Goal: Check status: Check status

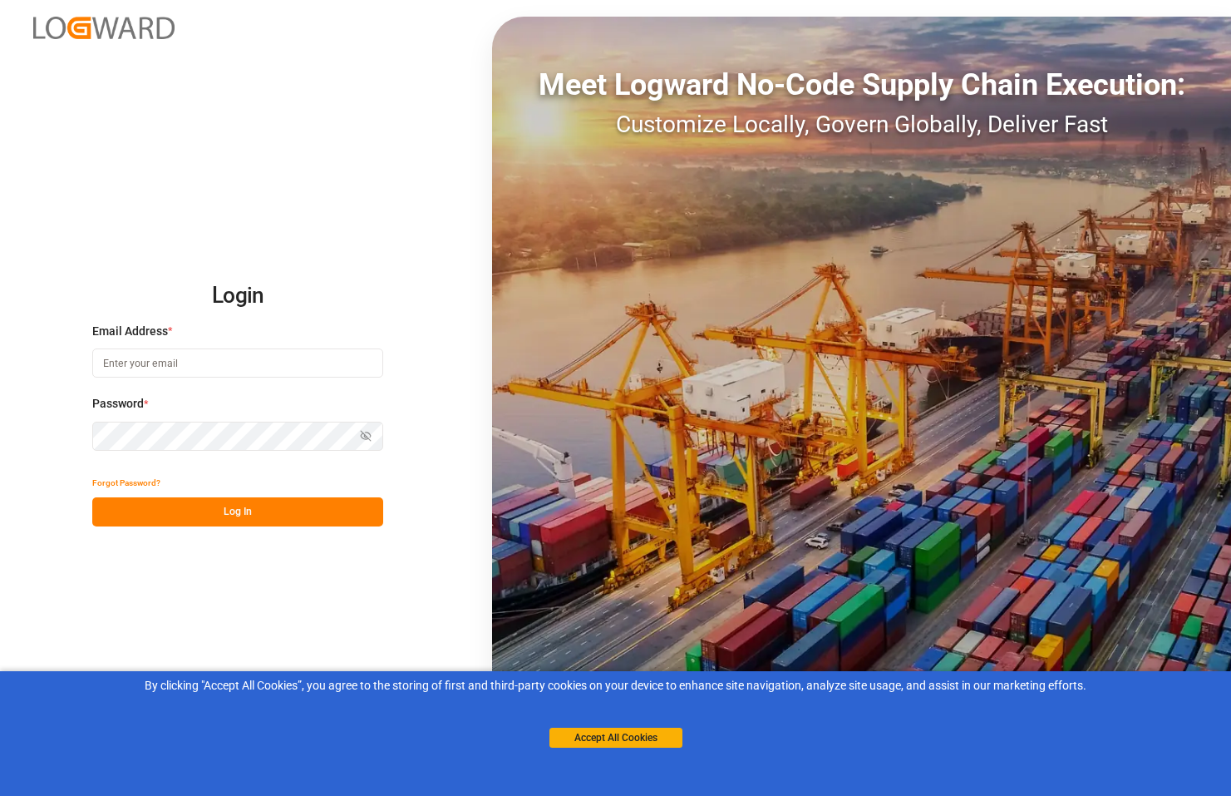
click at [204, 368] on input at bounding box center [237, 362] width 291 height 29
type input "[PERSON_NAME][EMAIL_ADDRESS][PERSON_NAME][DOMAIN_NAME]"
click at [259, 511] on button "Log In" at bounding box center [237, 511] width 291 height 29
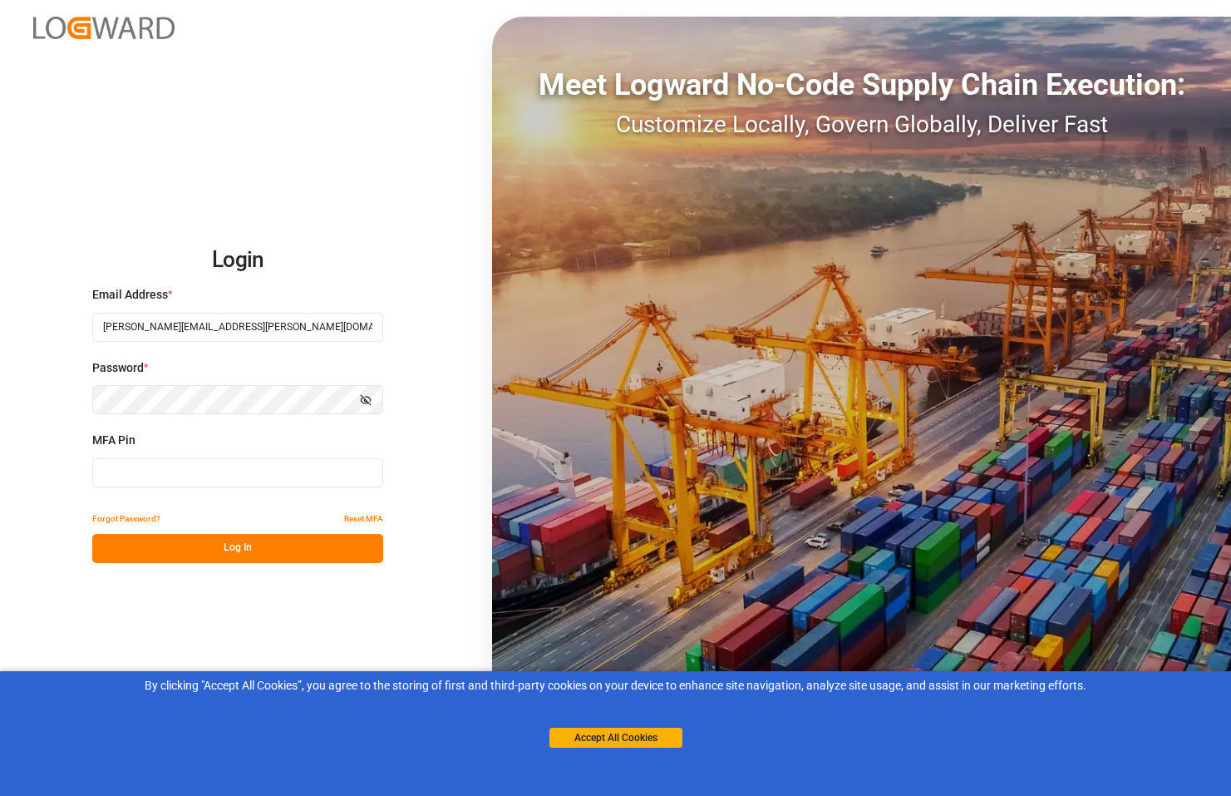
drag, startPoint x: 171, startPoint y: 461, endPoint x: 170, endPoint y: 477, distance: 16.7
click at [171, 461] on input at bounding box center [237, 472] width 291 height 29
paste input "655260"
type input "655260"
click at [153, 538] on button "Log In" at bounding box center [237, 548] width 291 height 29
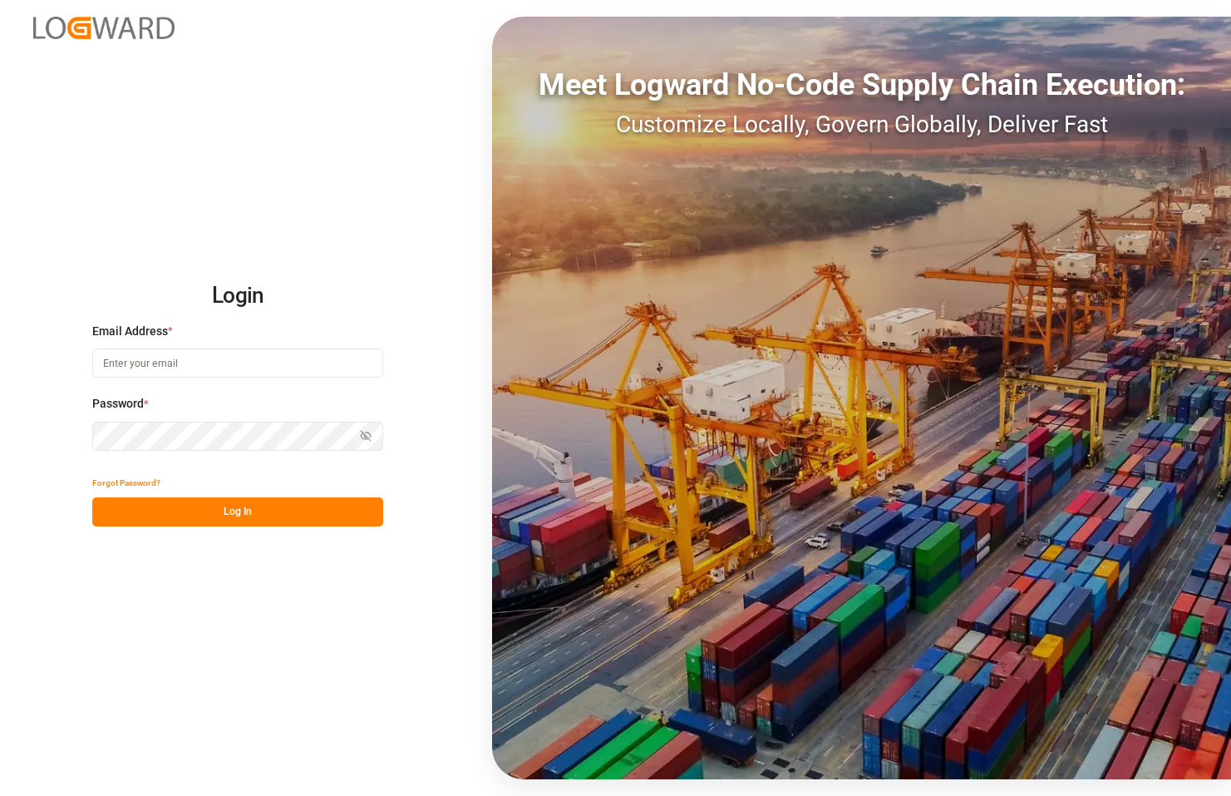
click at [156, 363] on input at bounding box center [237, 362] width 291 height 29
type input "[PERSON_NAME][EMAIL_ADDRESS][PERSON_NAME][DOMAIN_NAME]"
click at [240, 512] on button "Log In" at bounding box center [237, 511] width 291 height 29
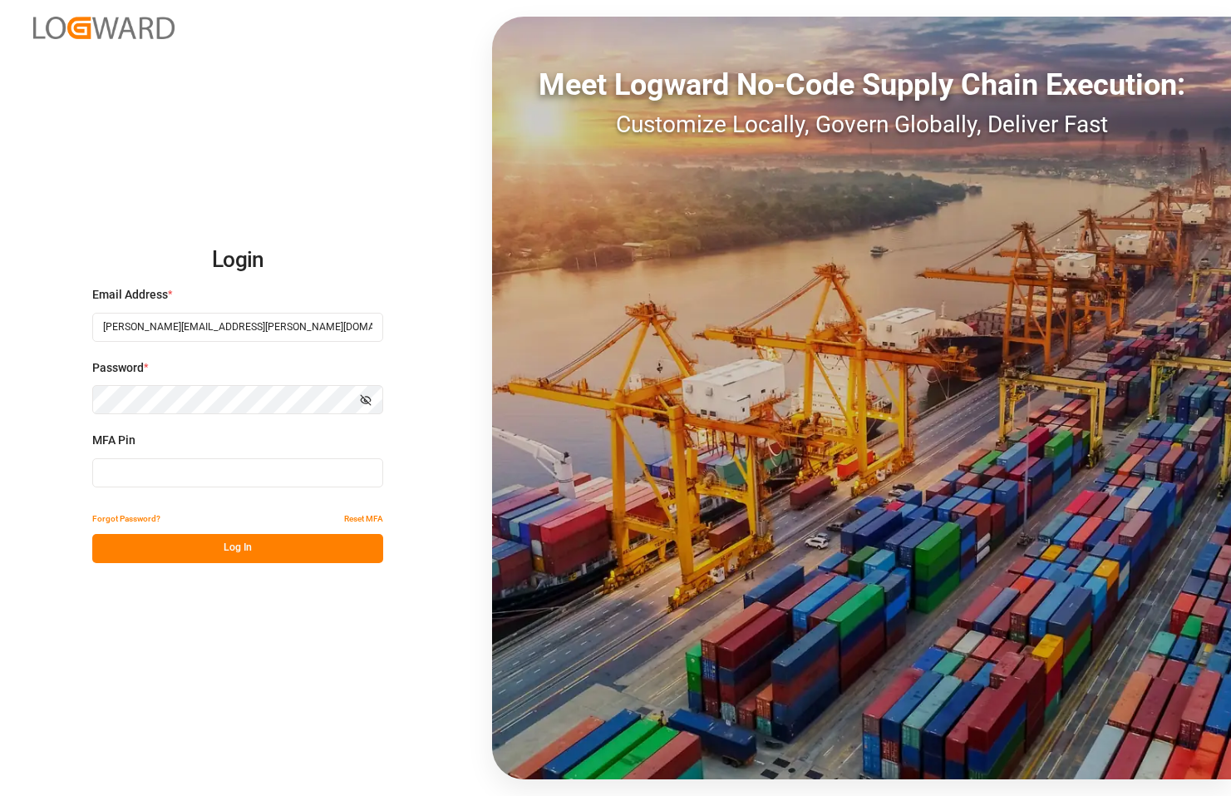
click at [200, 476] on input at bounding box center [237, 472] width 291 height 29
paste input "075693"
type input "075693"
click at [218, 550] on button "Log In" at bounding box center [237, 548] width 291 height 29
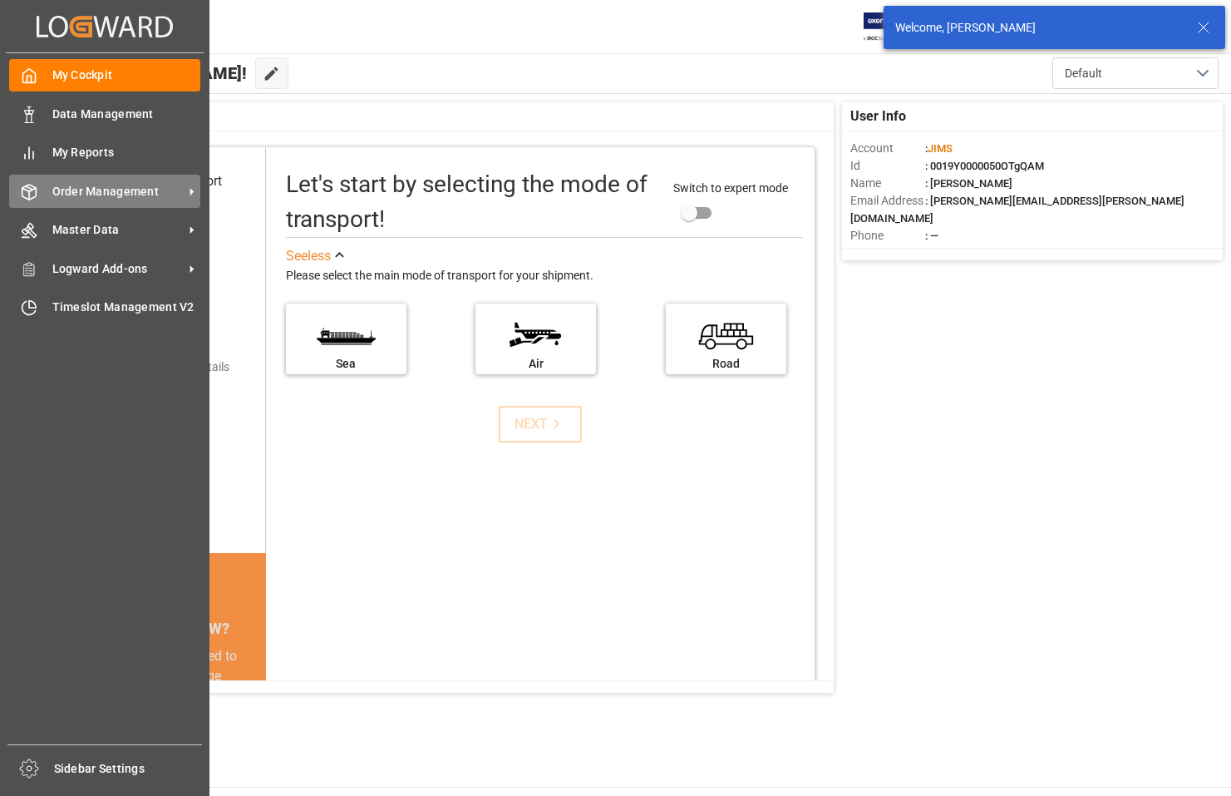
click at [38, 192] on div "Order Management Order Management" at bounding box center [104, 191] width 191 height 32
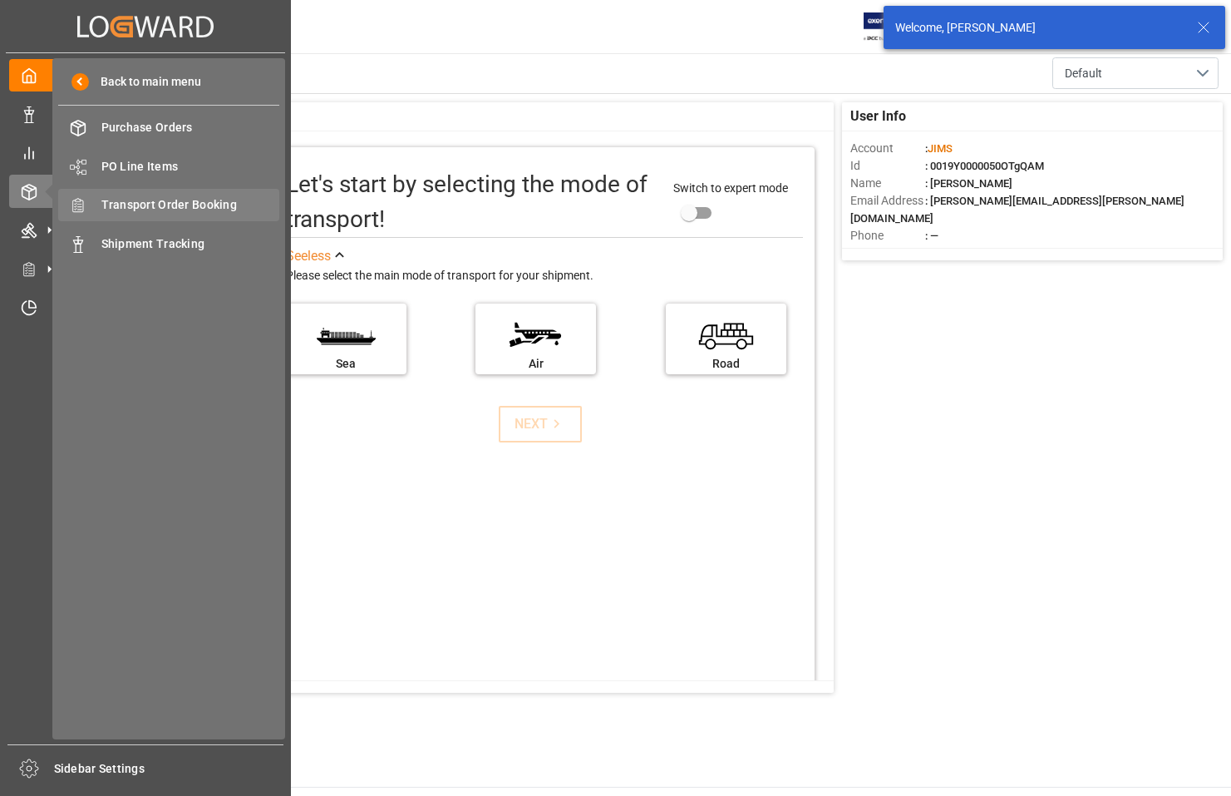
click at [185, 217] on div "Transport Order Booking Transport Order Booking" at bounding box center [168, 205] width 221 height 32
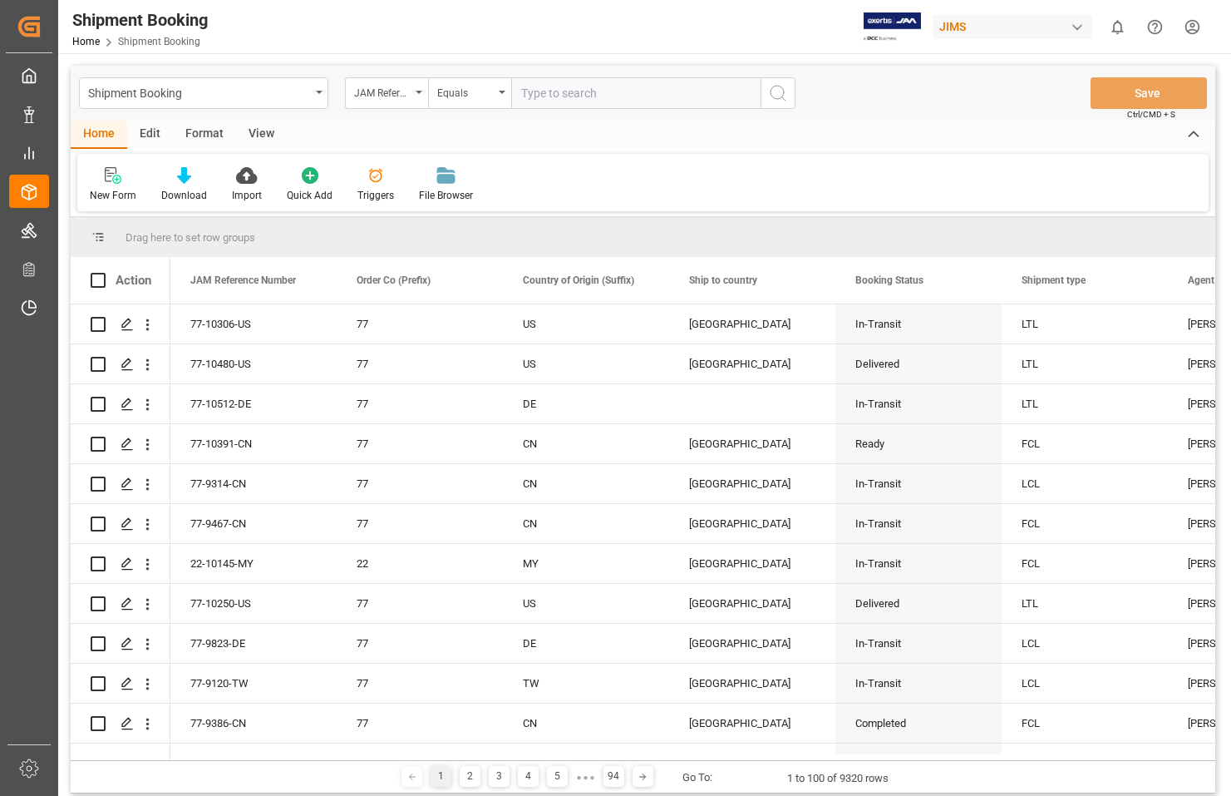
click at [550, 86] on input "text" at bounding box center [635, 93] width 249 height 32
type input "77-9910-CN"
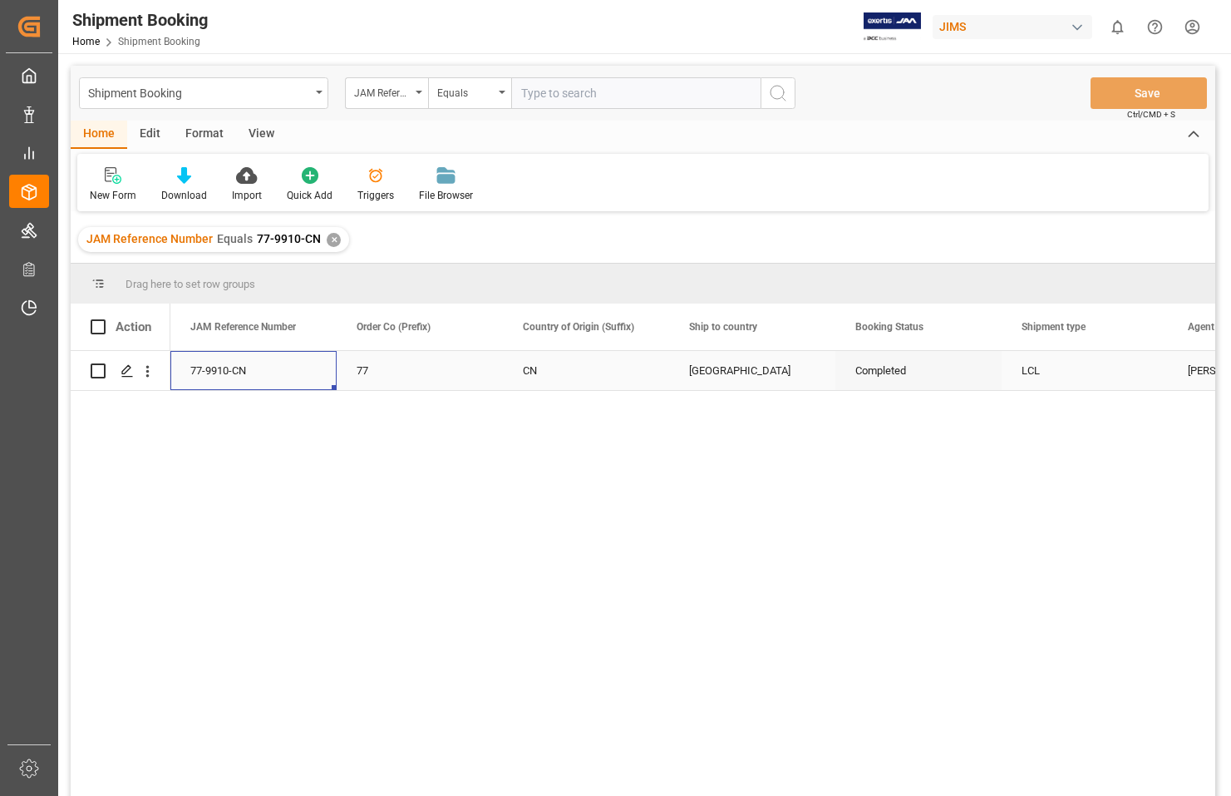
click at [215, 370] on div "77-9910-CN" at bounding box center [253, 370] width 166 height 39
click at [129, 370] on polygon "Press SPACE to select this row." at bounding box center [126, 370] width 8 height 8
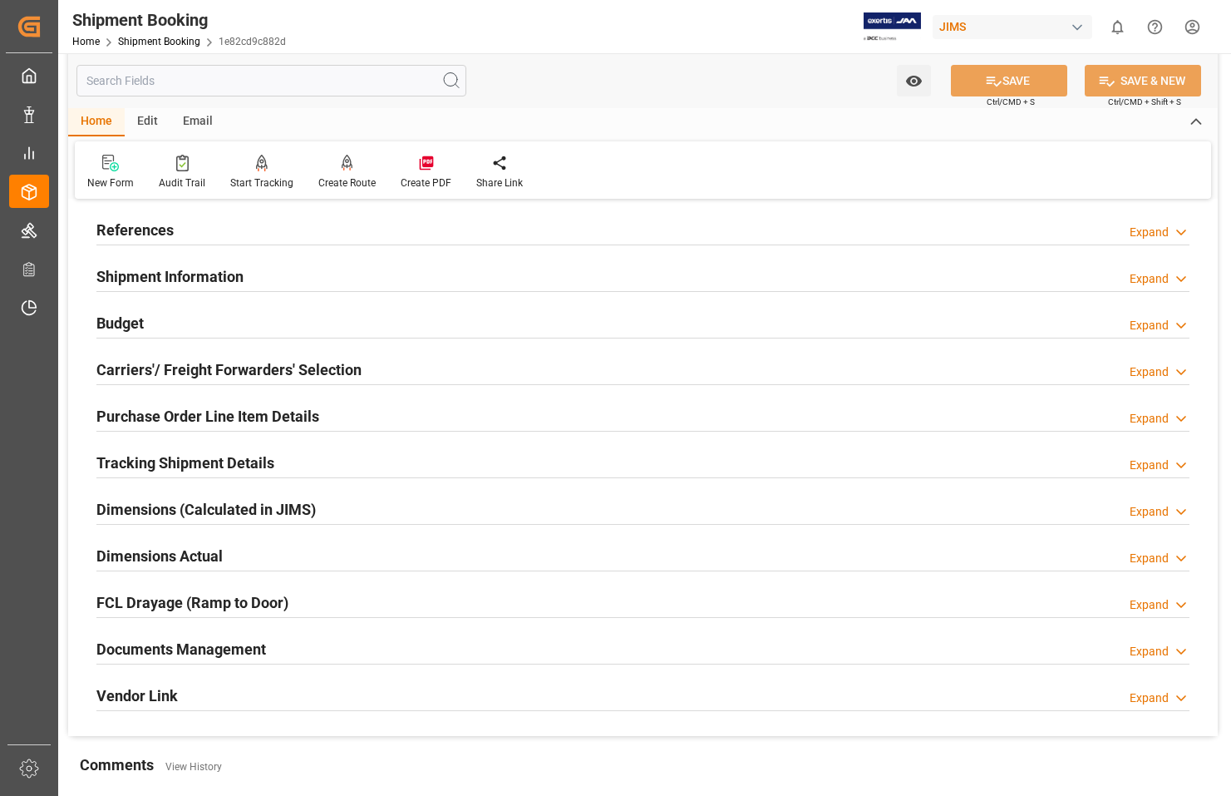
scroll to position [166, 0]
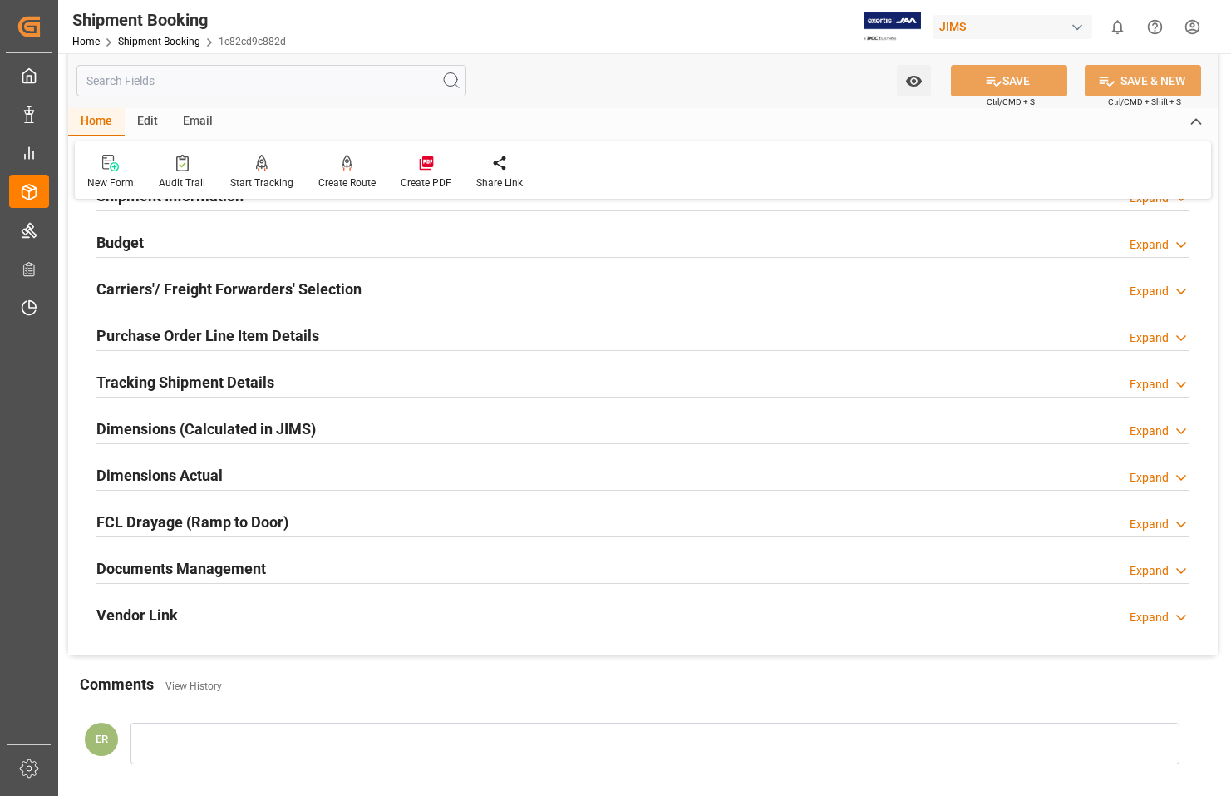
click at [280, 565] on div "Documents Management Expand" at bounding box center [642, 567] width 1093 height 32
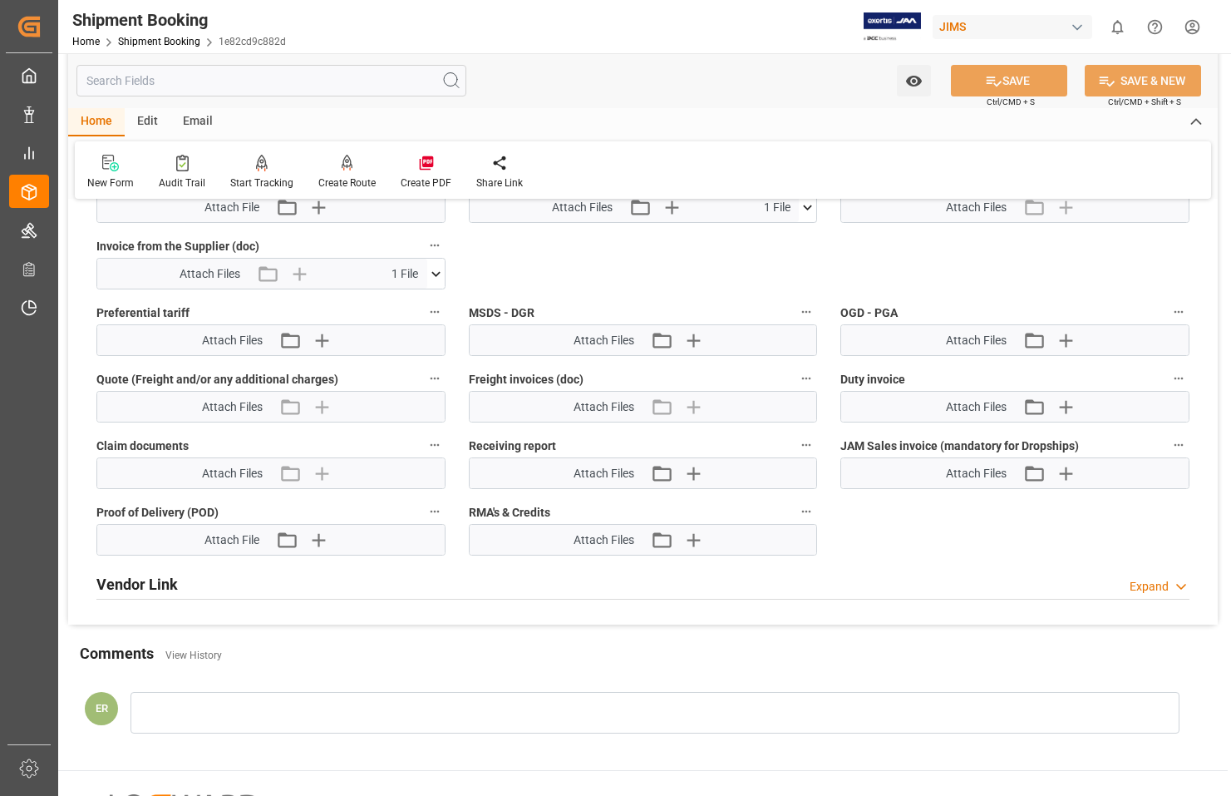
scroll to position [915, 0]
click at [441, 271] on icon at bounding box center [435, 272] width 17 height 17
click at [398, 303] on icon at bounding box center [391, 304] width 13 height 13
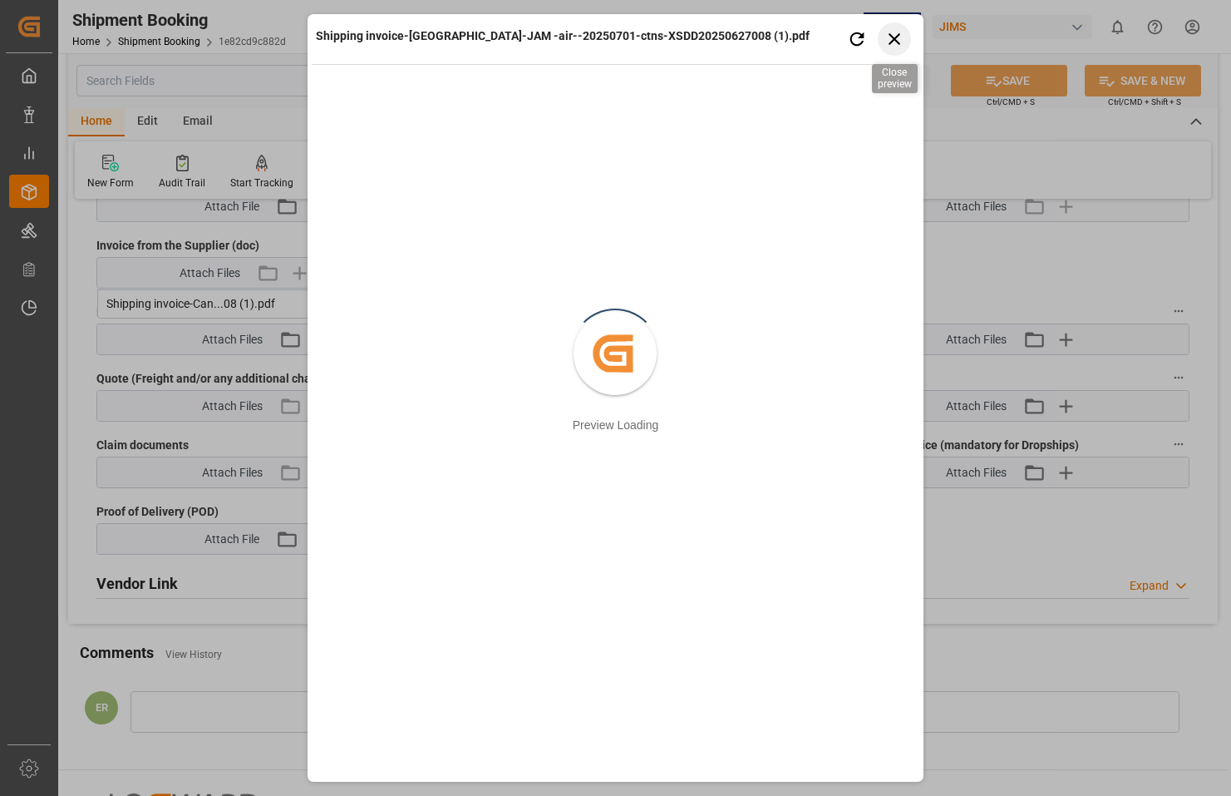
click at [897, 42] on icon "button" at bounding box center [895, 39] width 12 height 12
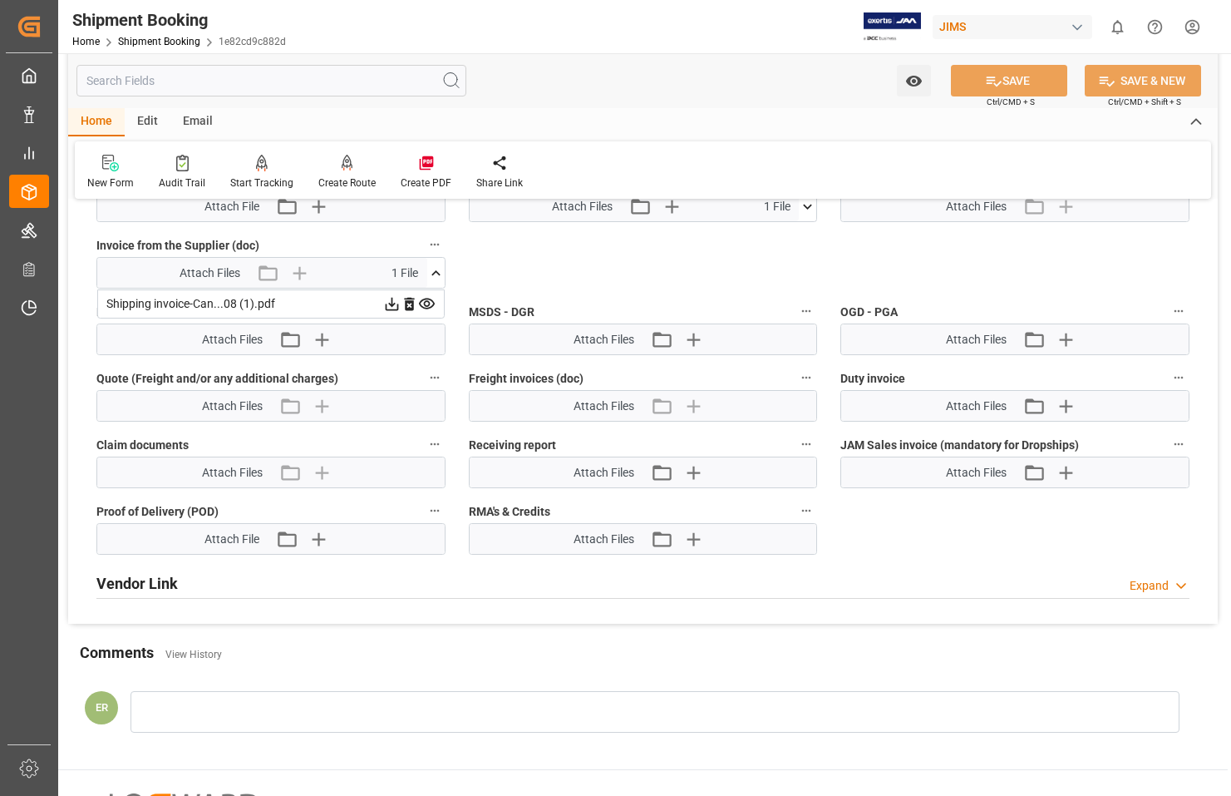
click at [391, 301] on icon at bounding box center [391, 303] width 17 height 17
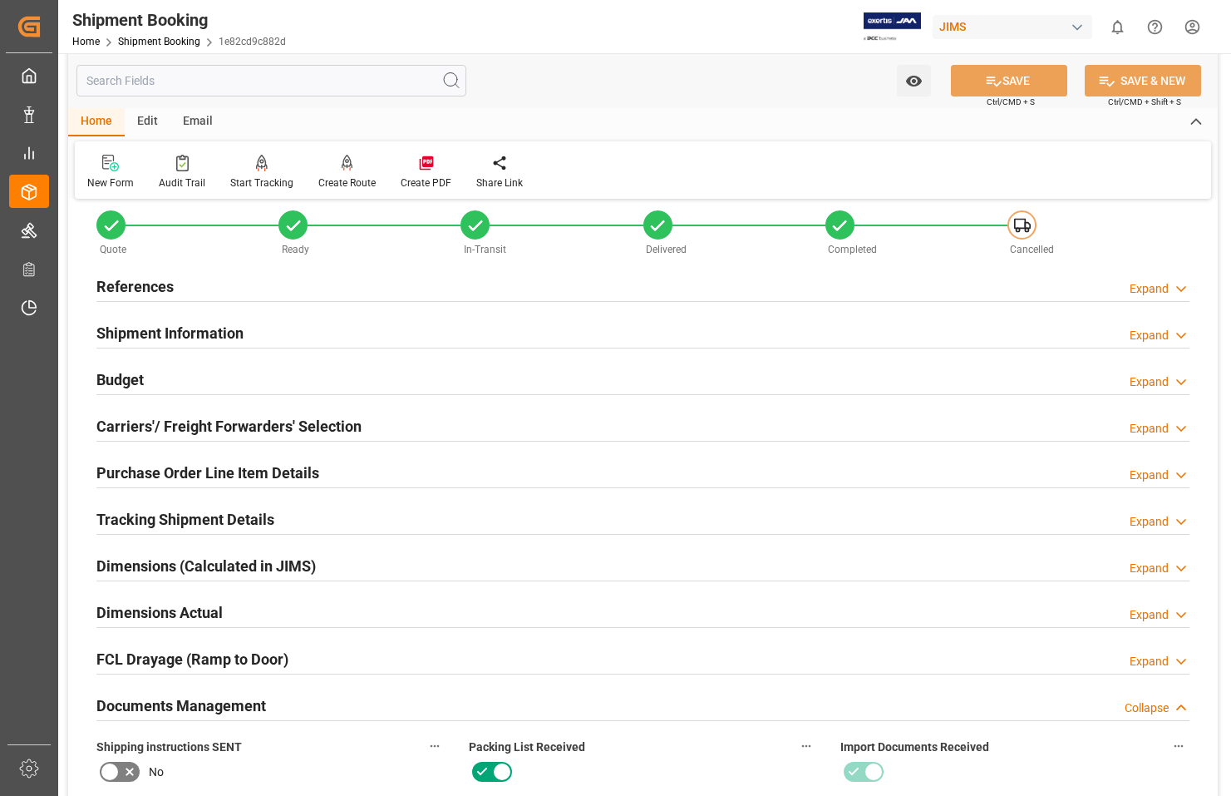
scroll to position [0, 0]
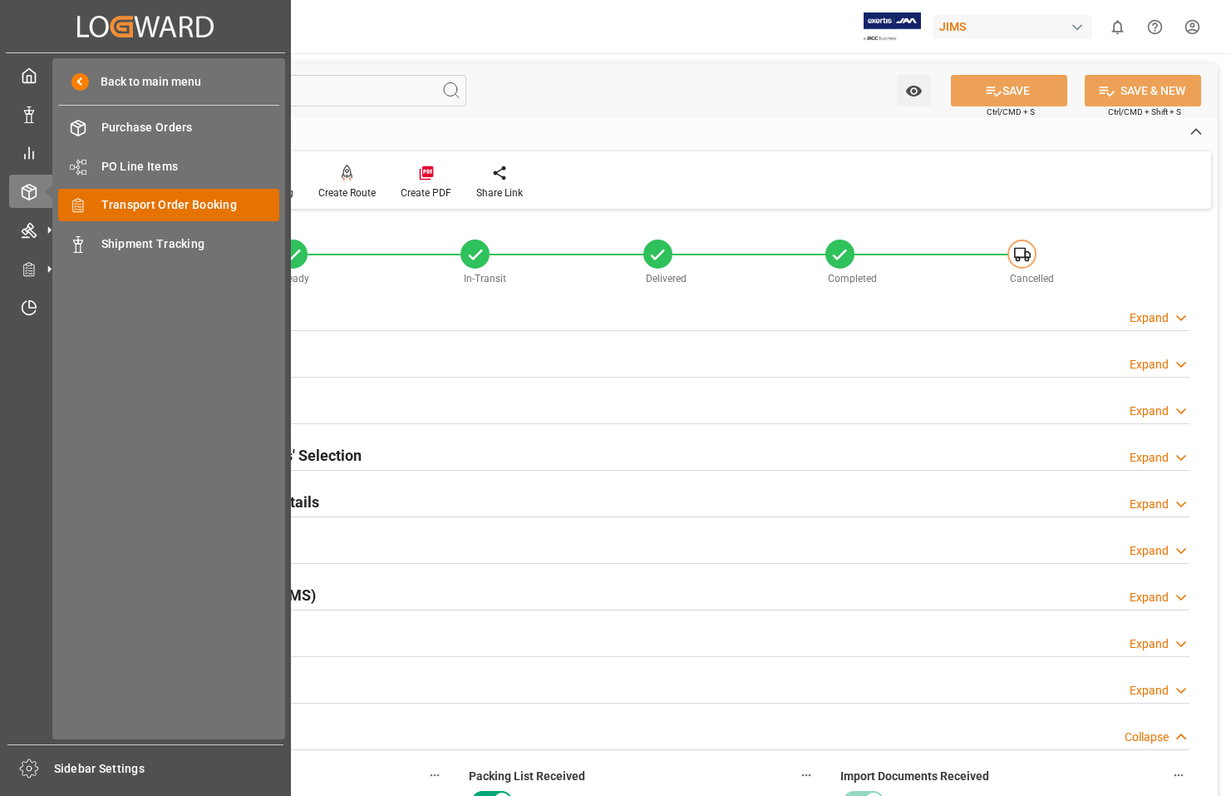
click at [122, 205] on span "Transport Order Booking" at bounding box center [190, 204] width 179 height 17
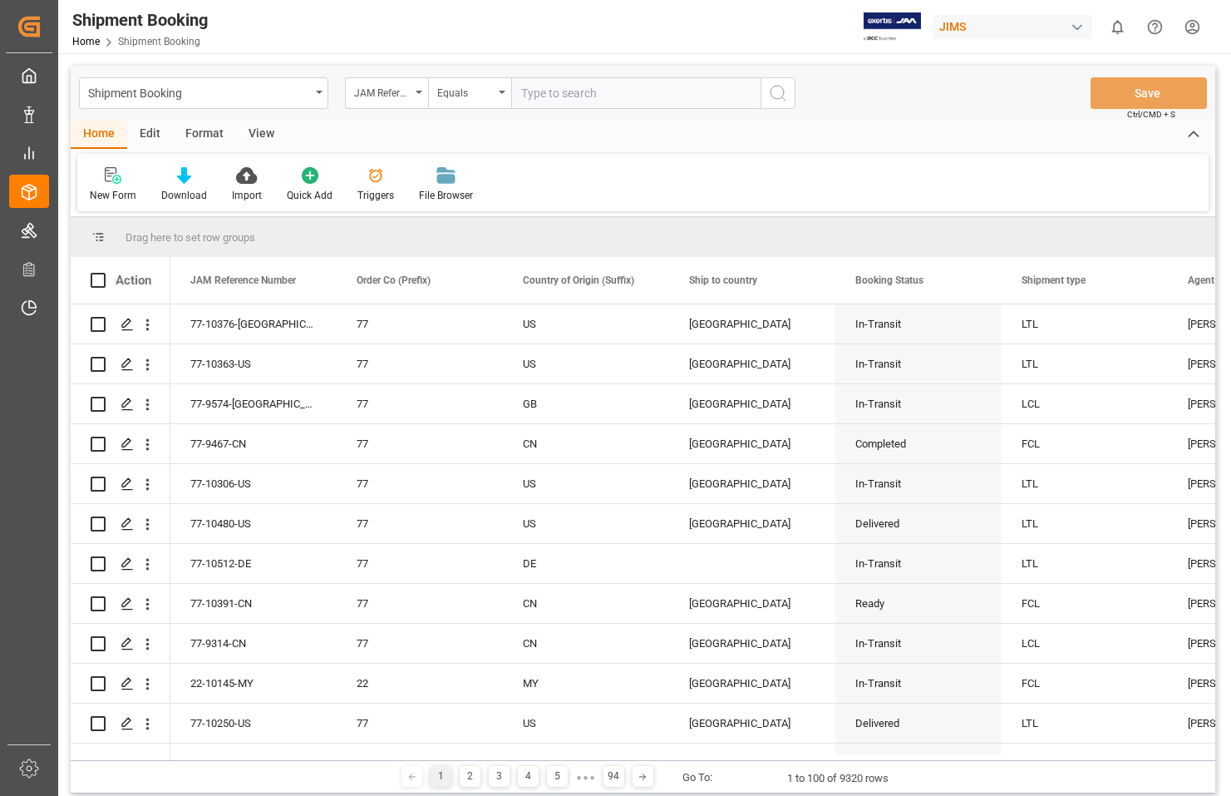
click at [585, 97] on input "text" at bounding box center [635, 93] width 249 height 32
paste input "77-8986-US"
type input "77-8986-US"
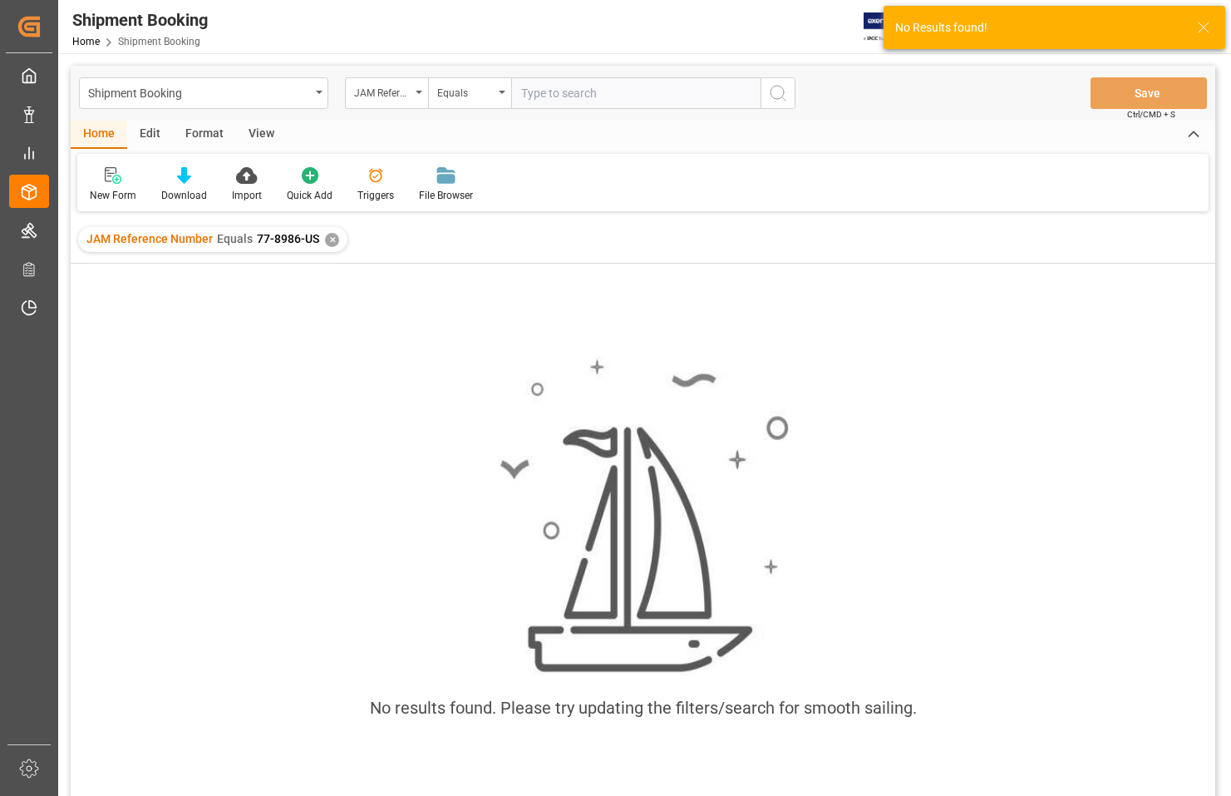
click at [276, 239] on span "77-8986-US" at bounding box center [288, 238] width 62 height 13
click at [332, 239] on div "✕" at bounding box center [332, 240] width 14 height 14
